Goal: Task Accomplishment & Management: Manage account settings

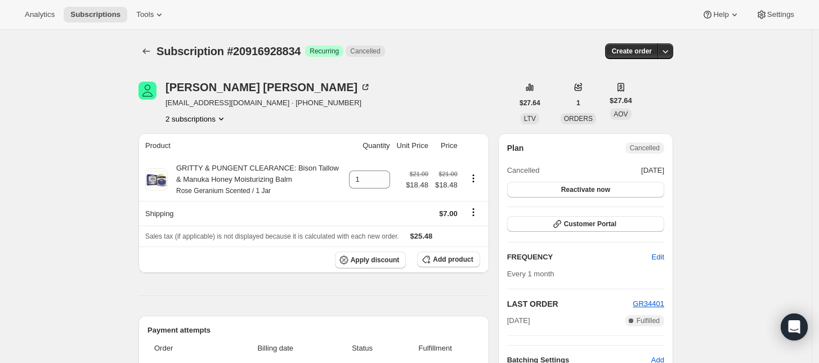
click at [204, 115] on button "2 subscriptions" at bounding box center [195, 118] width 61 height 11
click at [203, 136] on span "20916896066" at bounding box center [183, 140] width 45 height 8
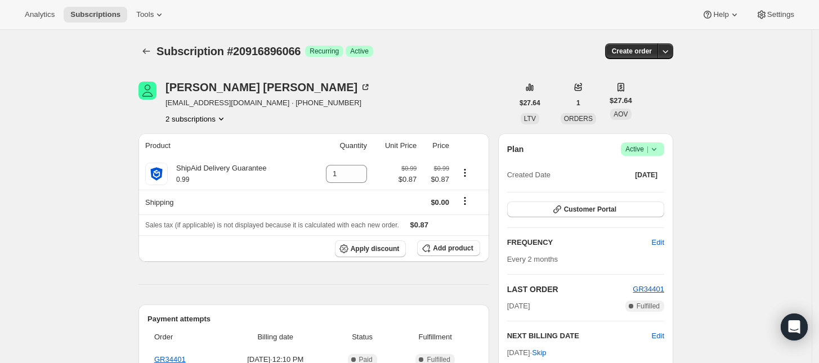
click at [627, 146] on span "Success Active |" at bounding box center [642, 149] width 43 height 14
click at [636, 186] on span "Cancel subscription" at bounding box center [646, 190] width 64 height 8
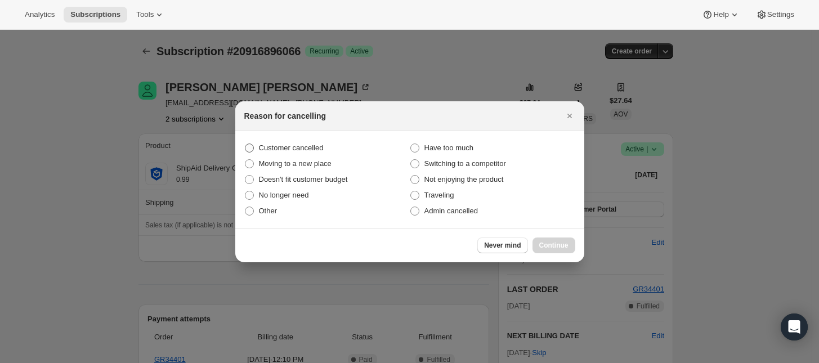
click at [257, 150] on label "Customer cancelled" at bounding box center [326, 148] width 165 height 16
click at [245, 144] on input "Customer cancelled" at bounding box center [245, 143] width 1 height 1
radio input "true"
click at [558, 244] on span "Continue" at bounding box center [553, 245] width 29 height 9
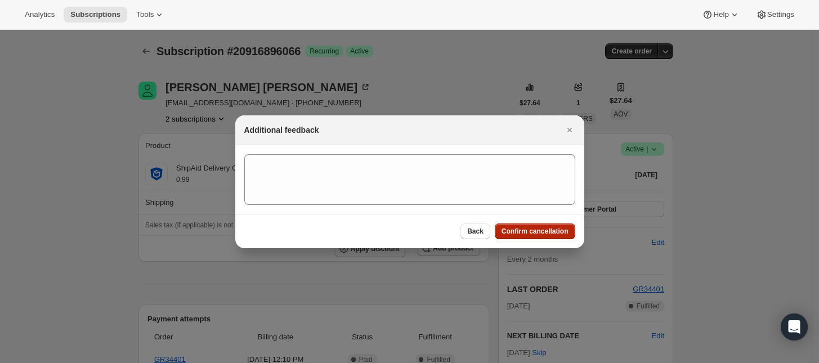
click at [555, 234] on span "Confirm cancellation" at bounding box center [534, 231] width 67 height 9
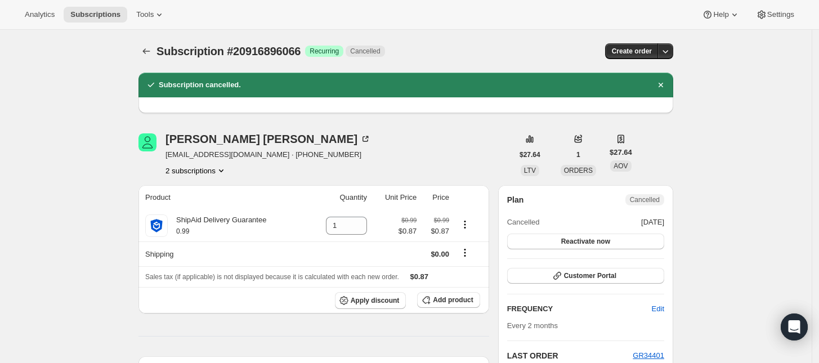
click at [212, 170] on button "2 subscriptions" at bounding box center [195, 170] width 61 height 11
click at [210, 208] on span "20916928834" at bounding box center [200, 210] width 78 height 11
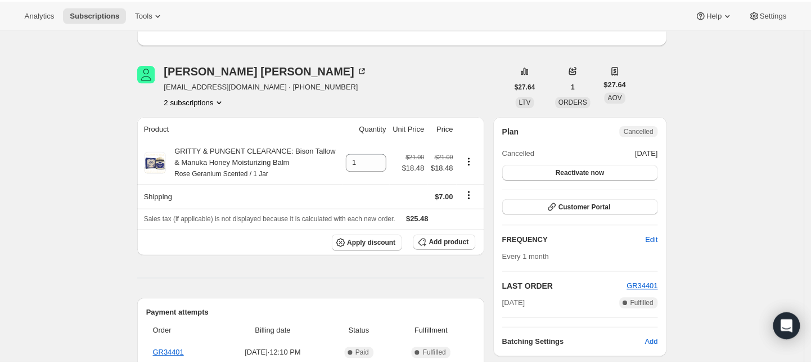
scroll to position [211, 0]
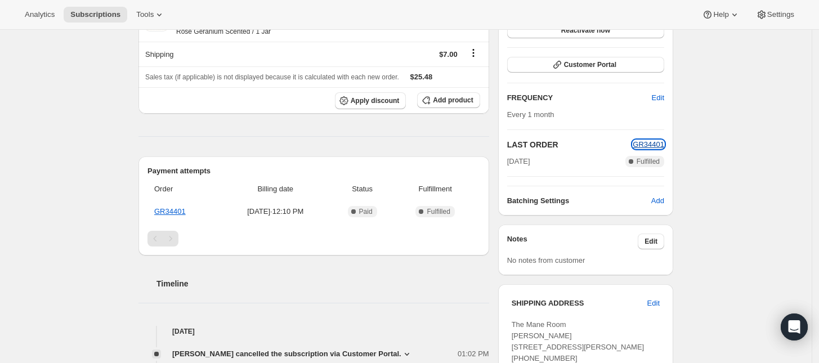
click at [654, 146] on span "GR34401" at bounding box center [648, 144] width 32 height 8
